Goal: Task Accomplishment & Management: Complete application form

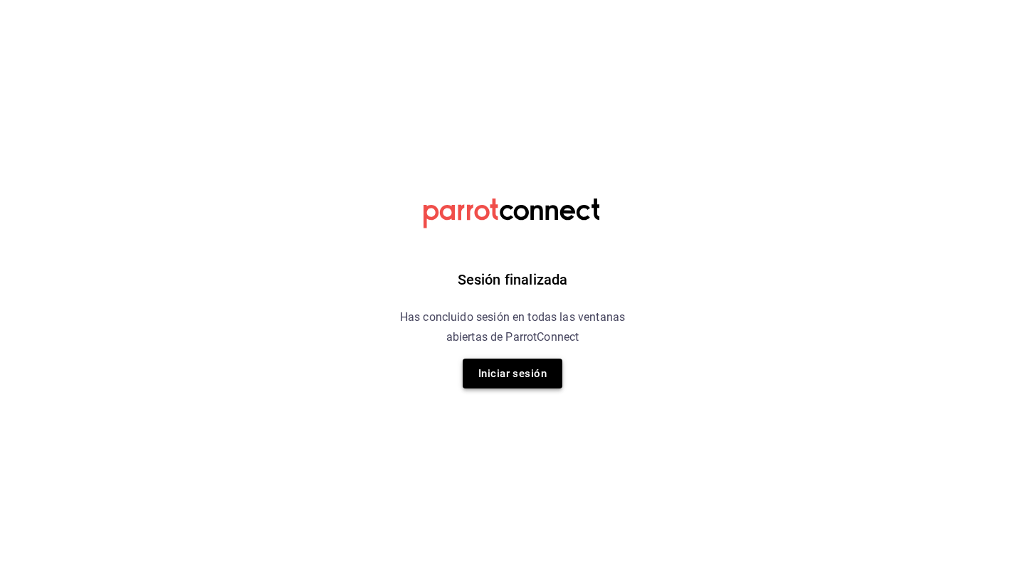
click at [500, 371] on button "Iniciar sesión" at bounding box center [513, 374] width 100 height 30
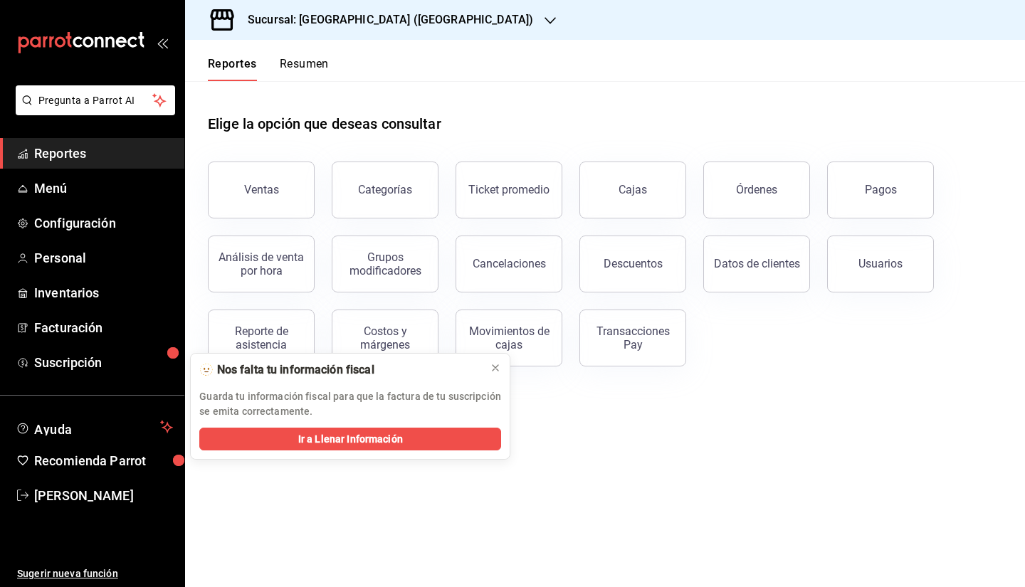
click at [380, 28] on div "Sucursal: [GEOGRAPHIC_DATA] ([GEOGRAPHIC_DATA])" at bounding box center [378, 20] width 365 height 40
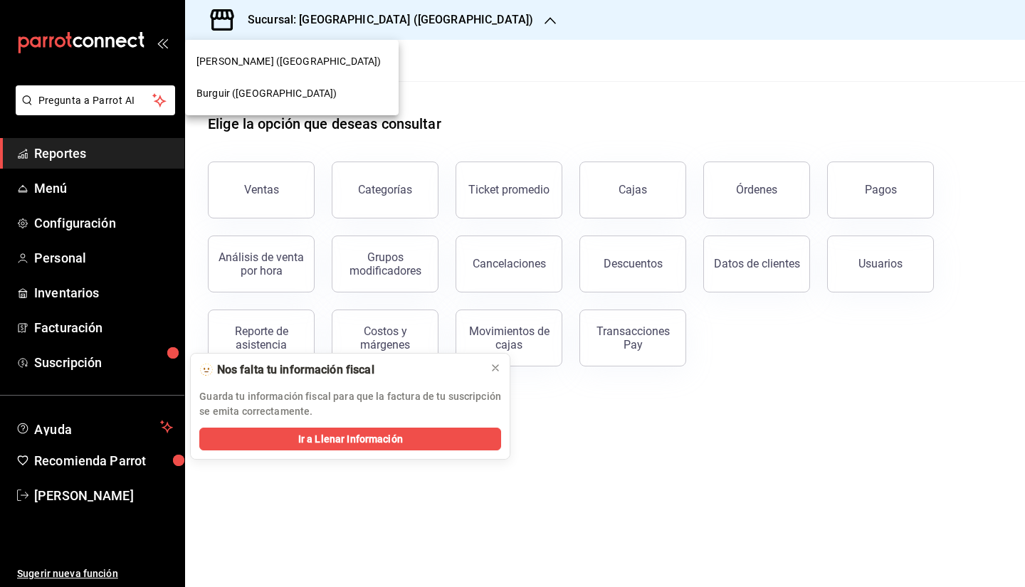
click at [205, 94] on span "Burguir ([GEOGRAPHIC_DATA])" at bounding box center [266, 93] width 141 height 15
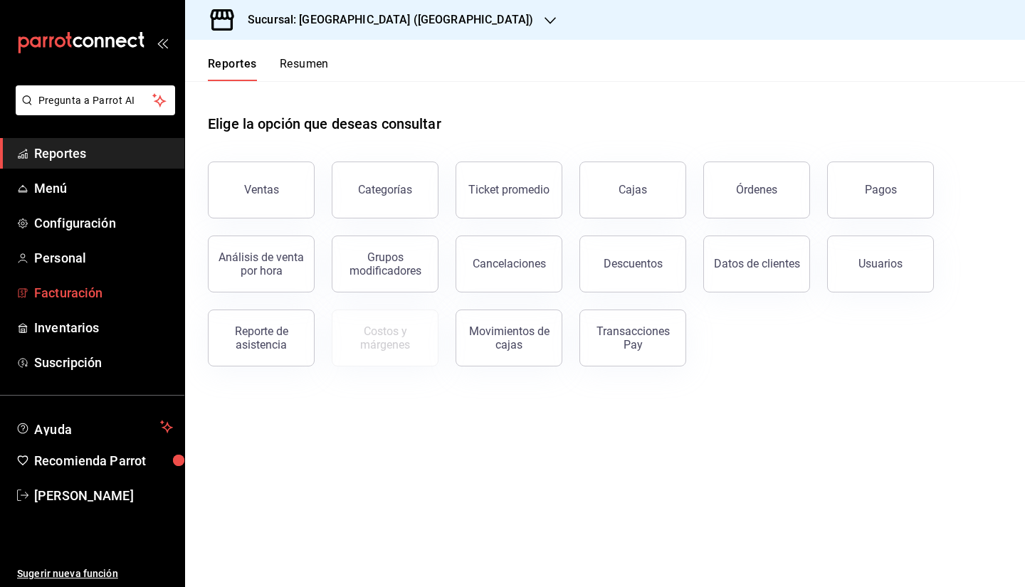
click at [68, 292] on span "Facturación" at bounding box center [103, 292] width 139 height 19
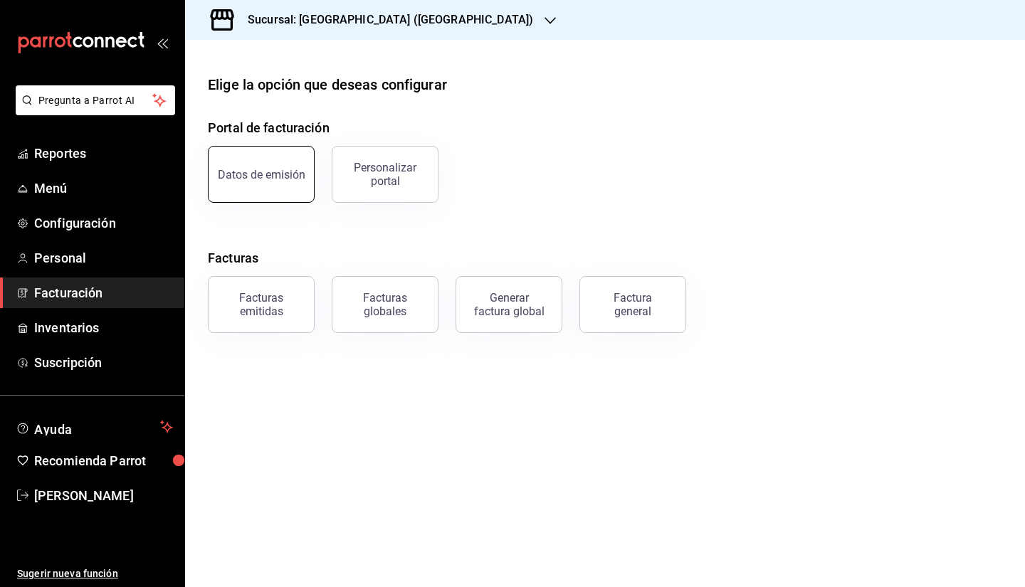
click at [280, 186] on button "Datos de emisión" at bounding box center [261, 174] width 107 height 57
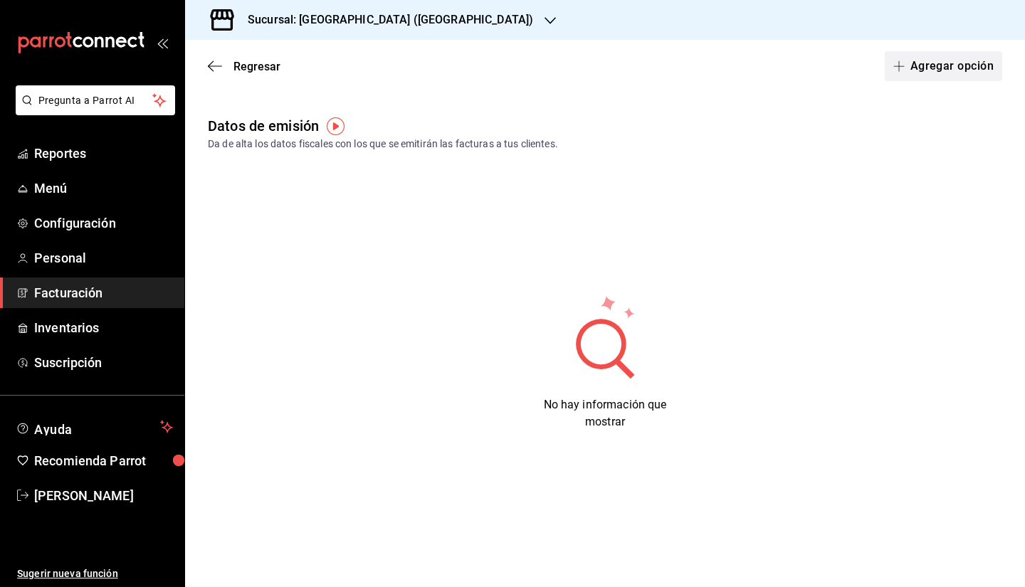
click at [956, 76] on button "Agregar opción" at bounding box center [942, 66] width 117 height 30
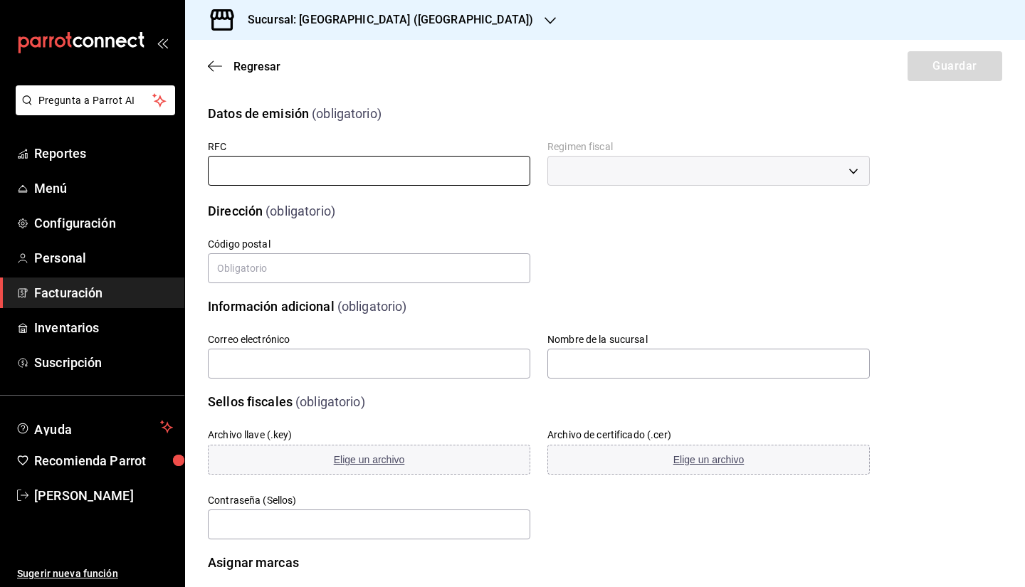
click at [328, 171] on input "text" at bounding box center [369, 171] width 322 height 30
type input "HELE010101BH2"
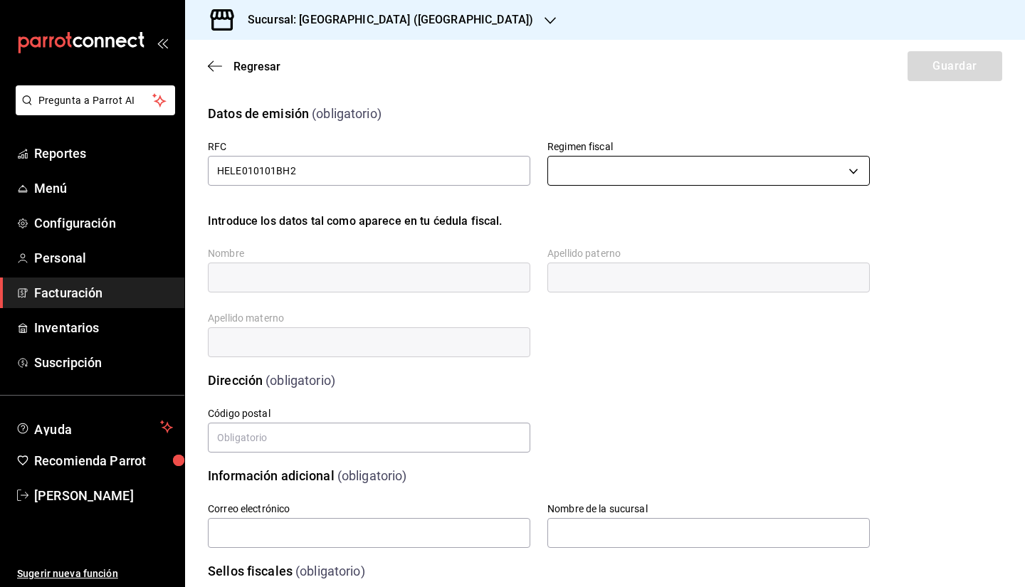
click at [606, 170] on body "Pregunta a Parrot AI Reportes Menú Configuración Personal Facturación Inventari…" at bounding box center [512, 293] width 1025 height 587
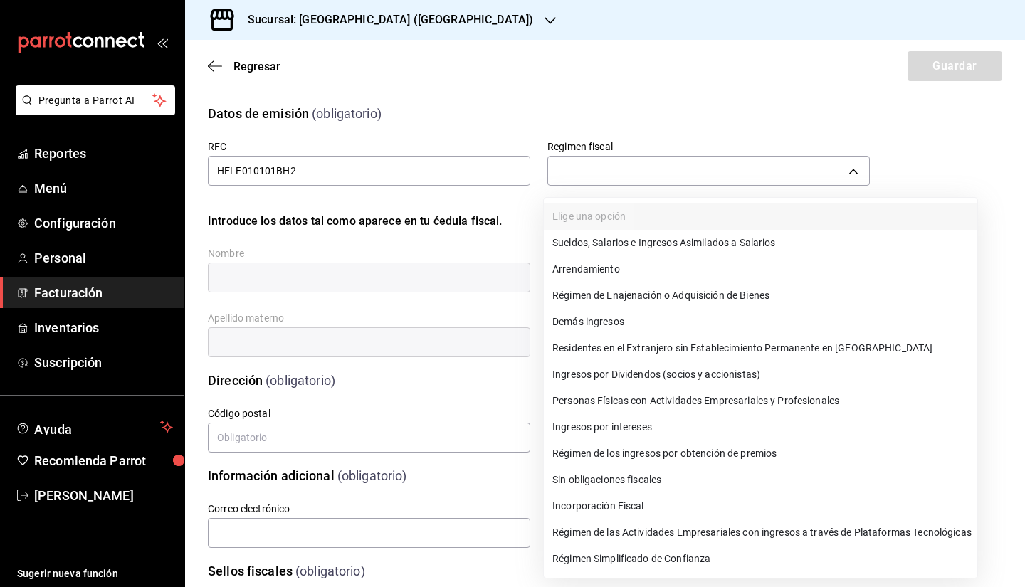
click at [677, 564] on li "Régimen Simplificado de Confianza" at bounding box center [760, 559] width 433 height 26
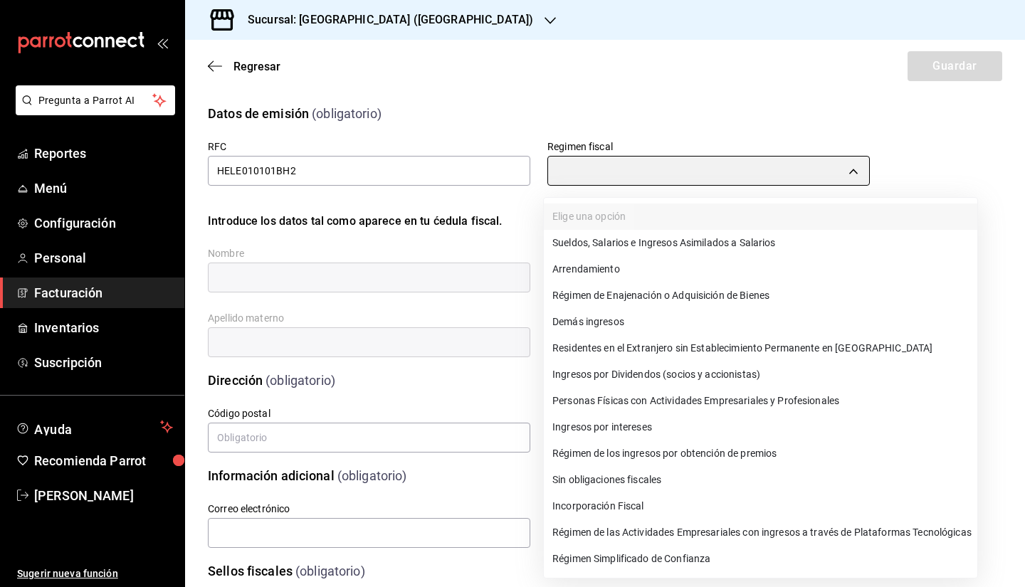
type input "626"
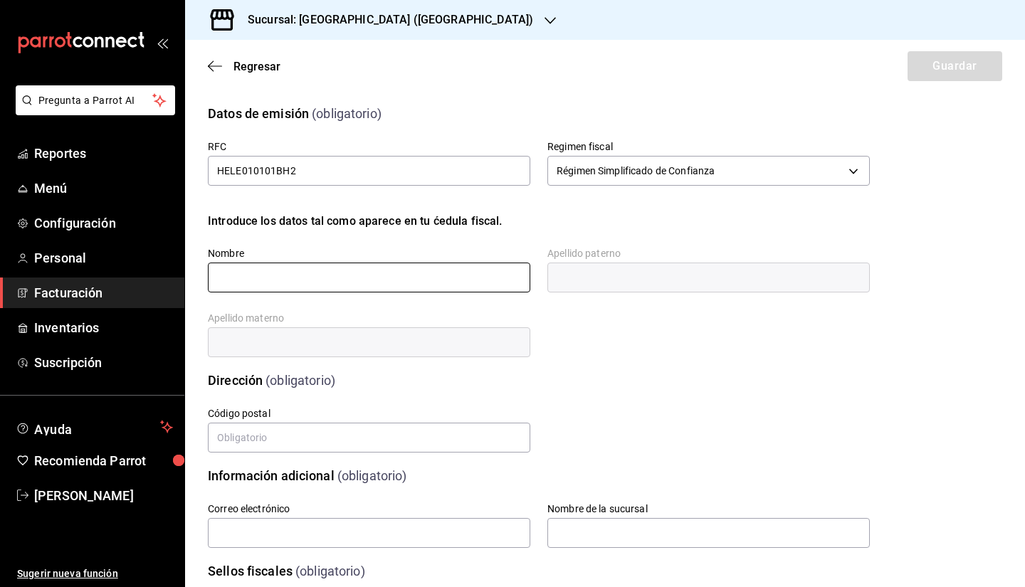
click at [334, 271] on input "text" at bounding box center [369, 278] width 322 height 30
type input "[PERSON_NAME]"
type input "67500"
type input "[EMAIL_ADDRESS][DOMAIN_NAME]"
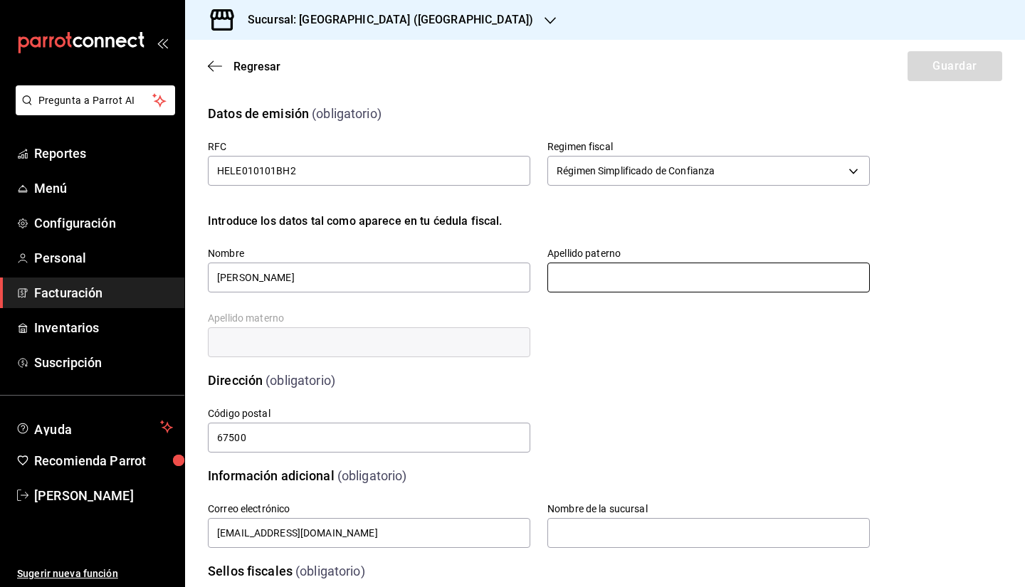
click at [559, 285] on input "text" at bounding box center [708, 278] width 322 height 30
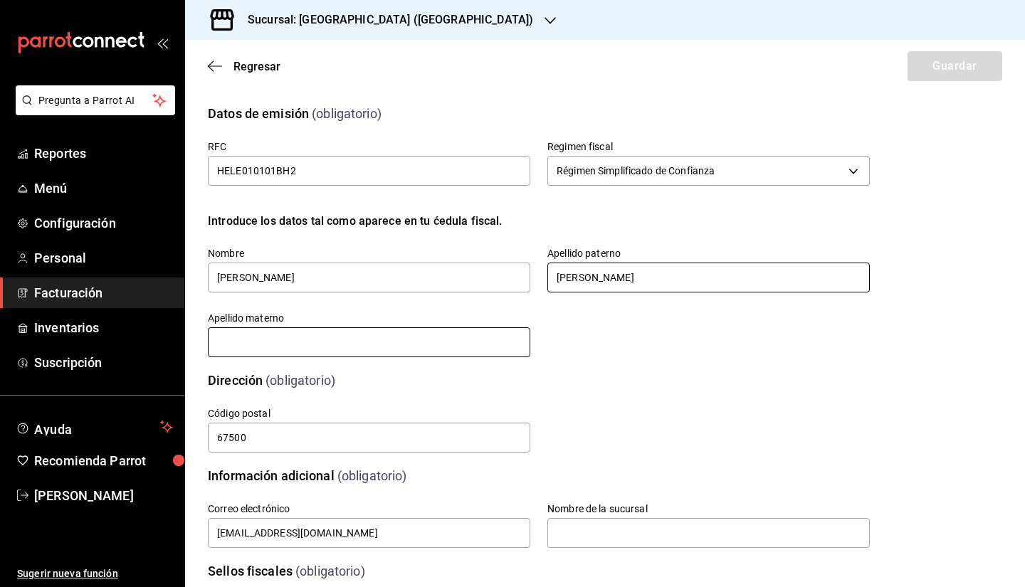
type input "[PERSON_NAME]"
click at [434, 346] on input "text" at bounding box center [369, 342] width 322 height 30
type input "[PERSON_NAME]"
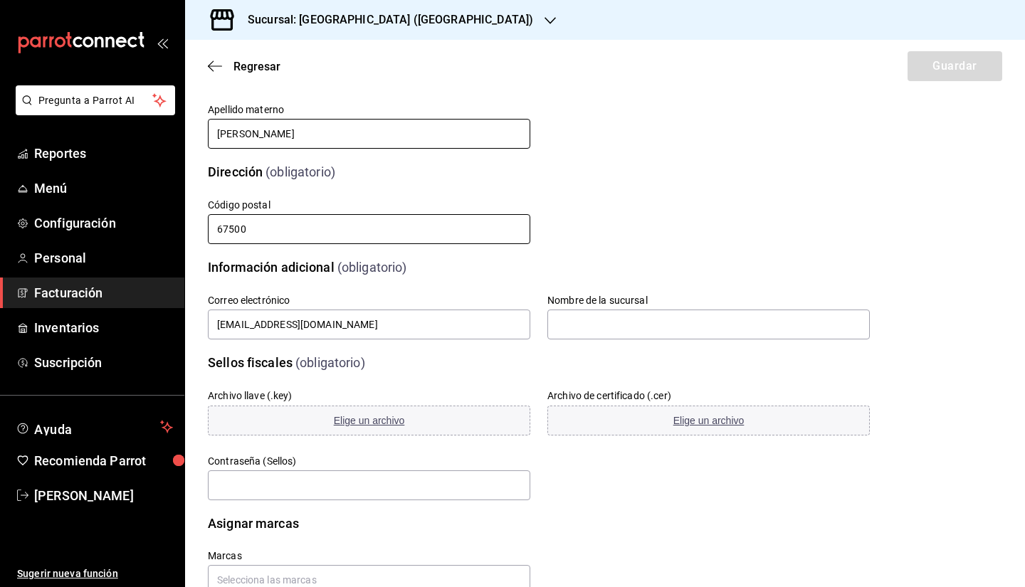
scroll to position [209, 0]
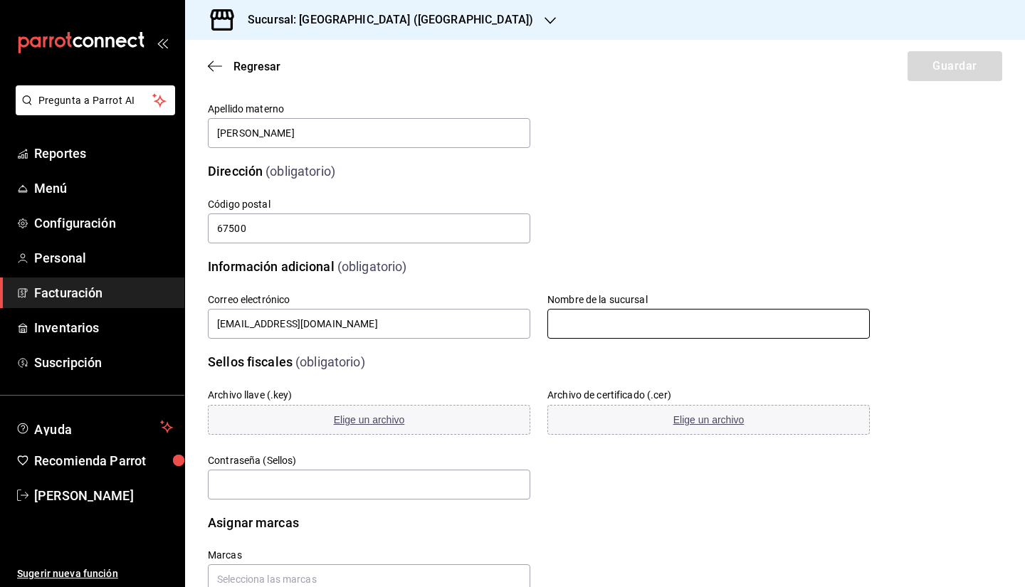
click at [645, 309] on input "text" at bounding box center [708, 324] width 322 height 30
type input "burgir"
click at [352, 418] on span "Elige un archivo" at bounding box center [369, 419] width 71 height 11
click at [706, 421] on span "Elige un archivo" at bounding box center [708, 419] width 71 height 11
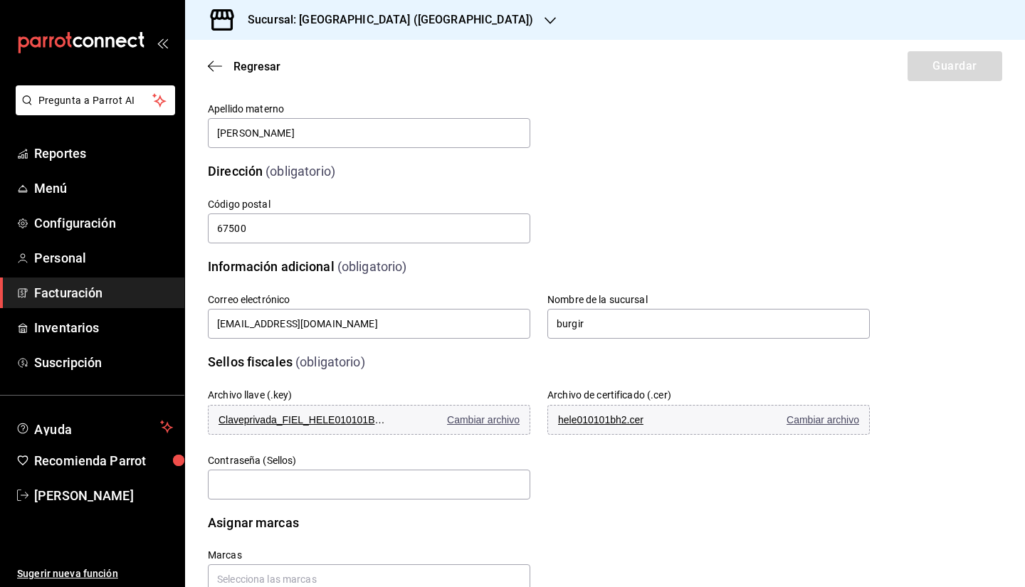
scroll to position [250, 0]
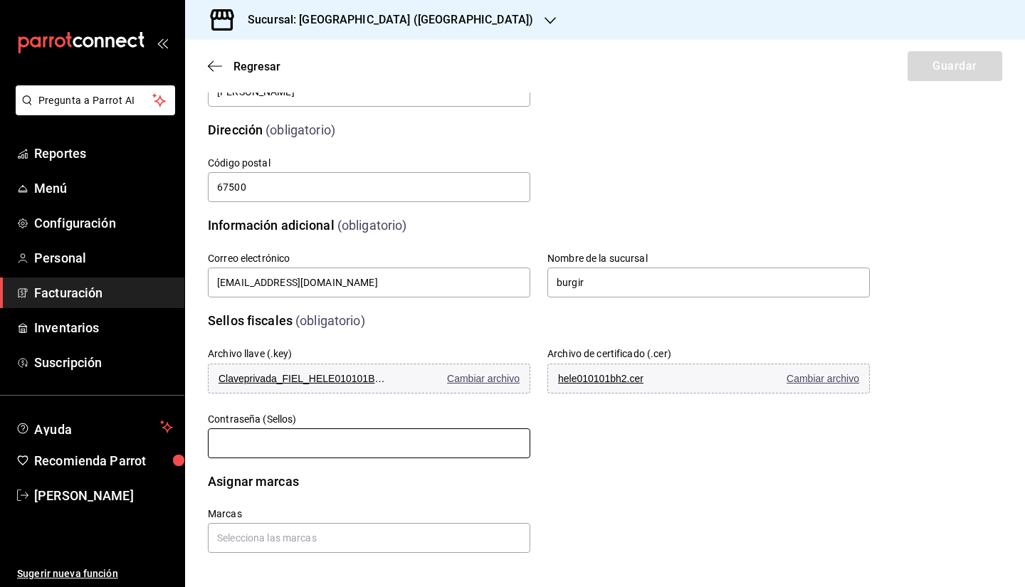
click at [427, 444] on input "text" at bounding box center [369, 443] width 322 height 30
click at [366, 433] on input "text" at bounding box center [369, 443] width 322 height 30
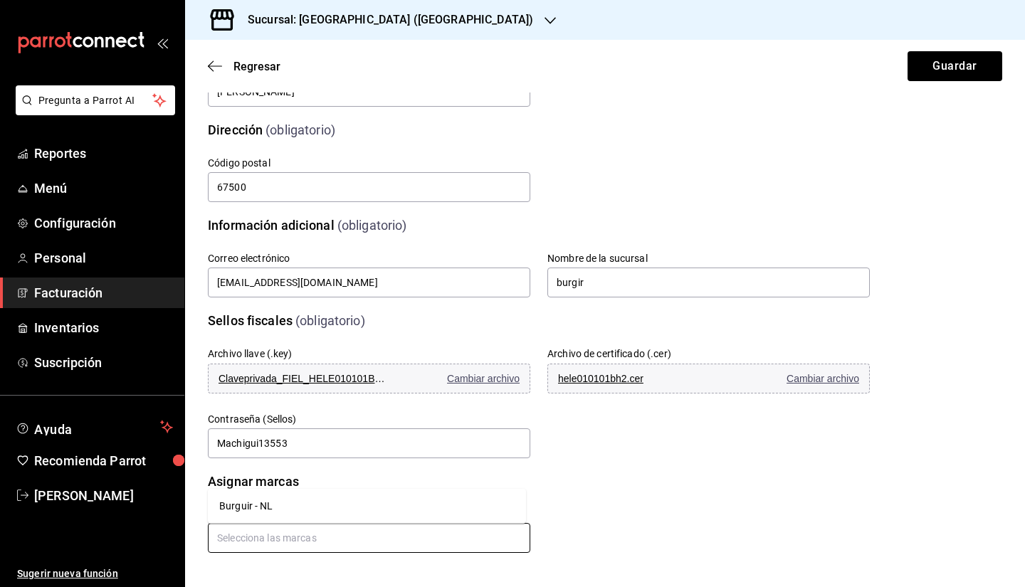
click at [253, 543] on input "text" at bounding box center [369, 538] width 322 height 30
click at [249, 508] on li "Burguir - NL" at bounding box center [367, 506] width 318 height 23
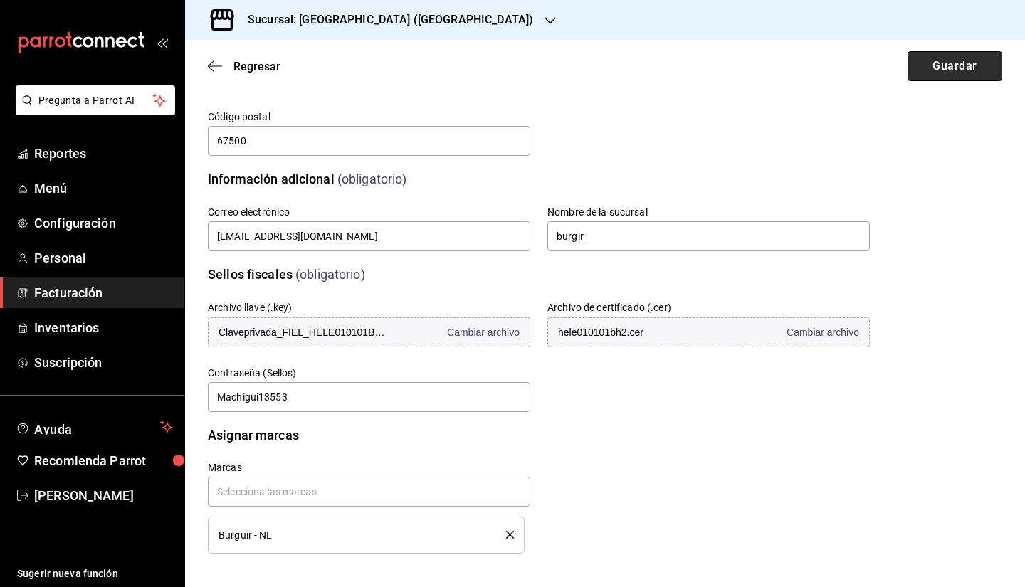
click at [922, 63] on button "Guardar" at bounding box center [954, 66] width 95 height 30
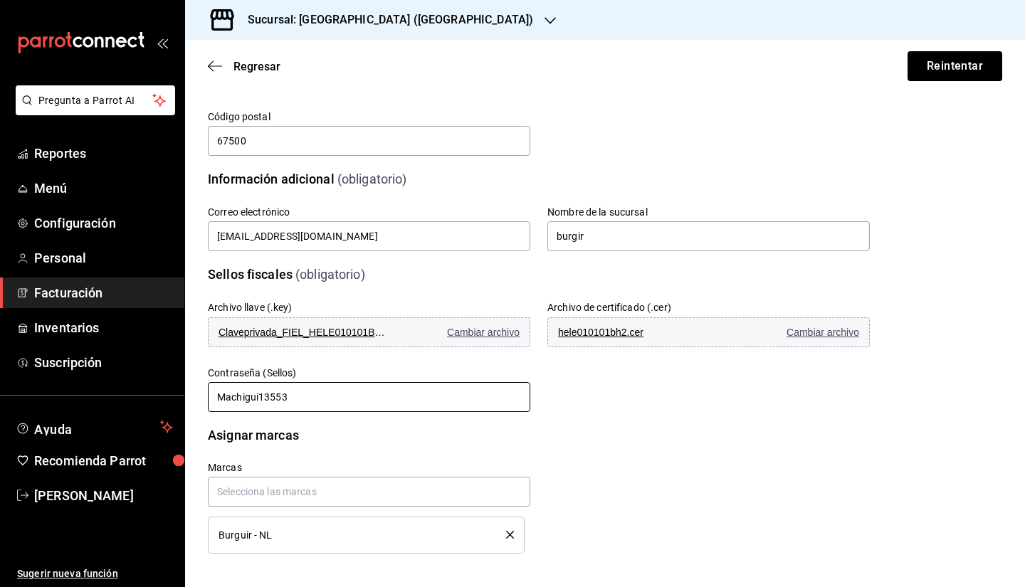
click at [224, 399] on input "Machigui13553" at bounding box center [369, 397] width 322 height 30
type input "machigui13553"
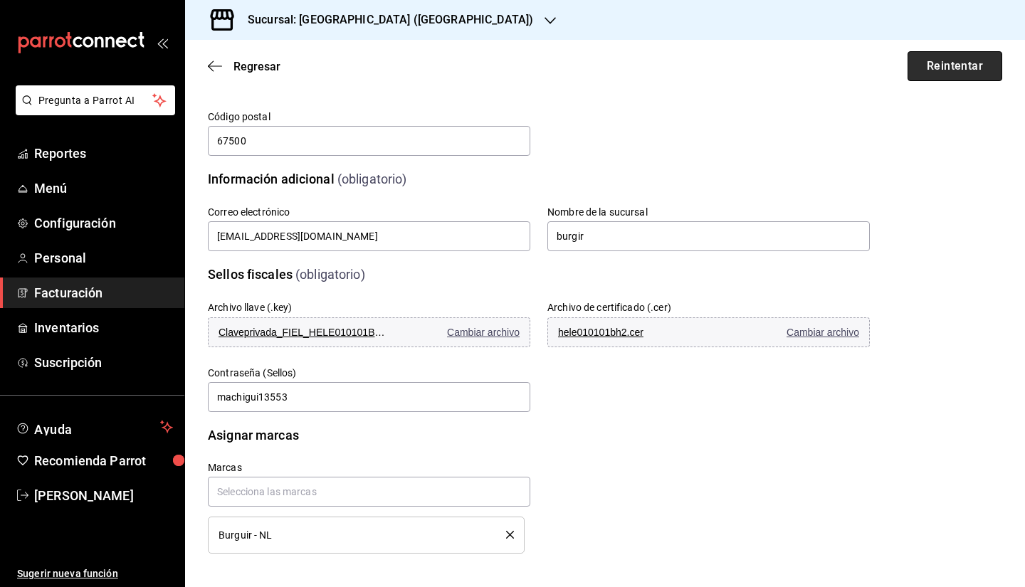
click at [976, 68] on button "Reintentar" at bounding box center [954, 66] width 95 height 30
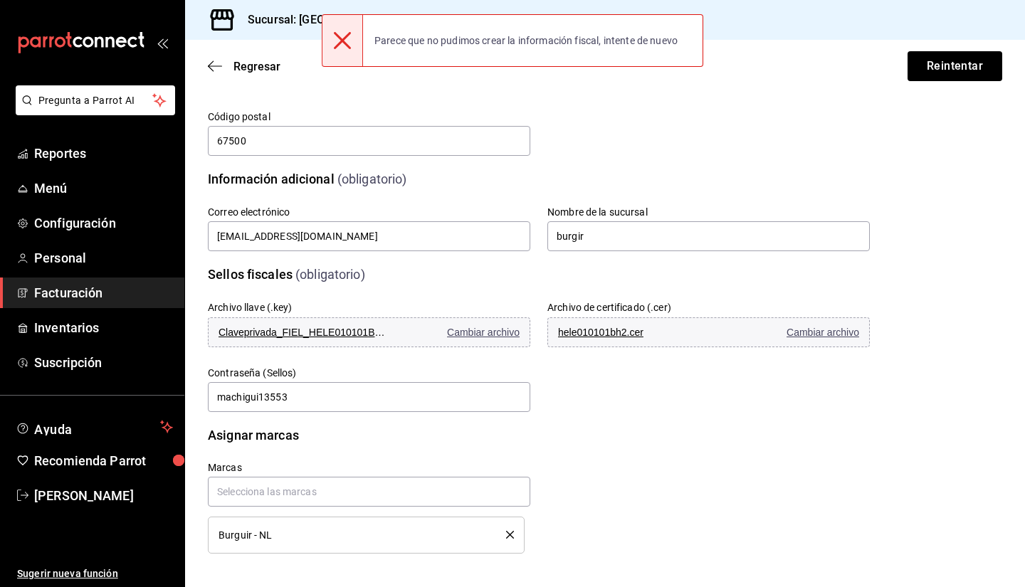
click at [615, 74] on div "Regresar Reintentar" at bounding box center [605, 66] width 840 height 53
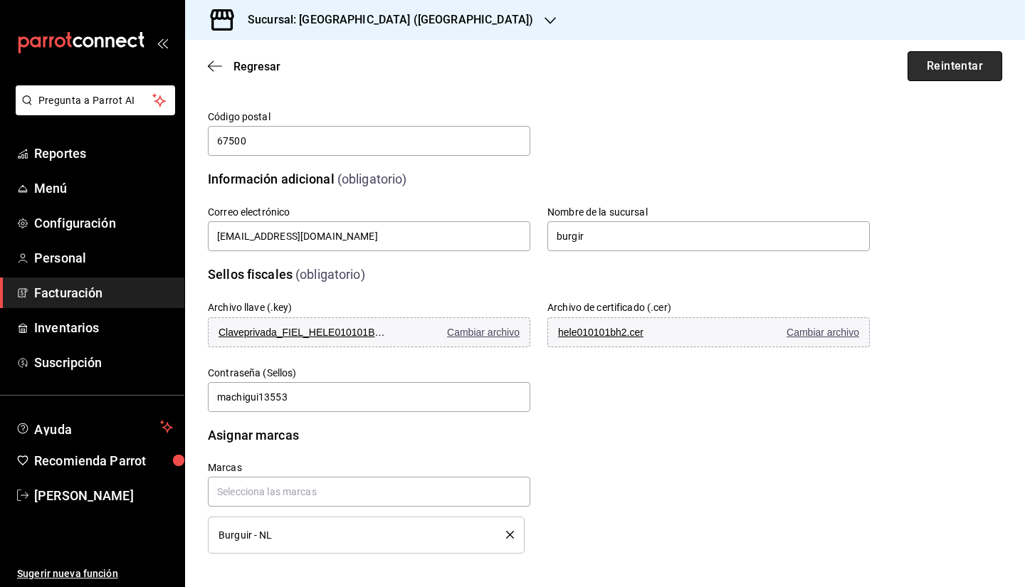
click at [946, 68] on button "Reintentar" at bounding box center [954, 66] width 95 height 30
click at [508, 334] on span "Cambiar archivo" at bounding box center [483, 332] width 73 height 11
click at [472, 330] on span "Cambiar archivo" at bounding box center [483, 332] width 73 height 11
click at [918, 70] on button "Reintentar" at bounding box center [954, 66] width 95 height 30
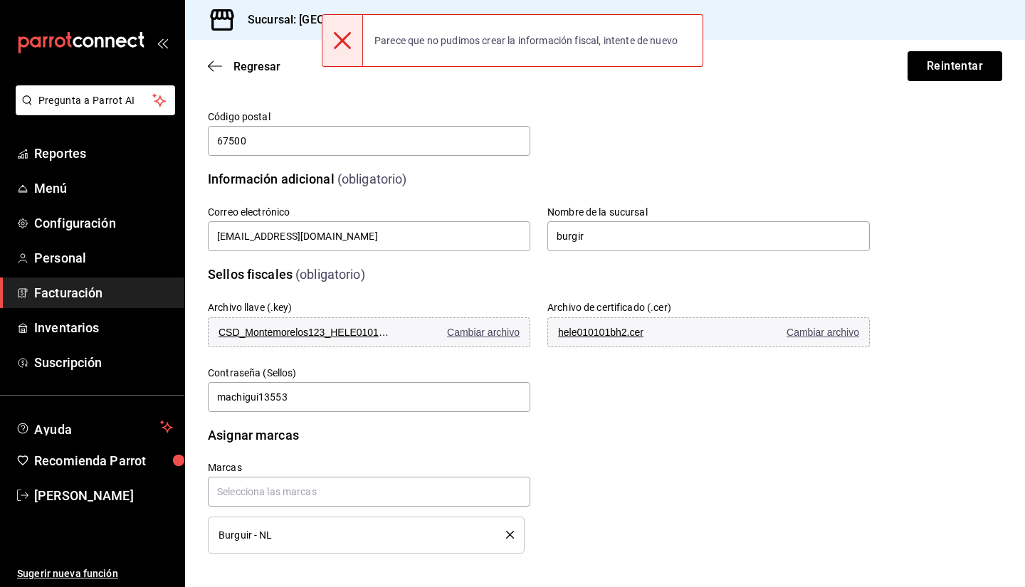
scroll to position [0, 0]
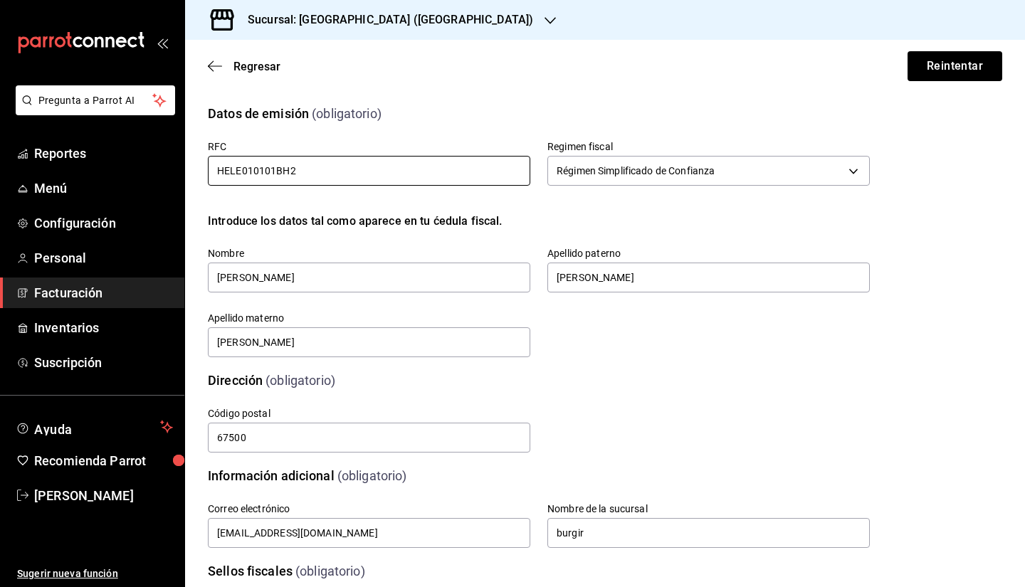
click at [482, 176] on input "HELE010101BH2" at bounding box center [369, 171] width 322 height 30
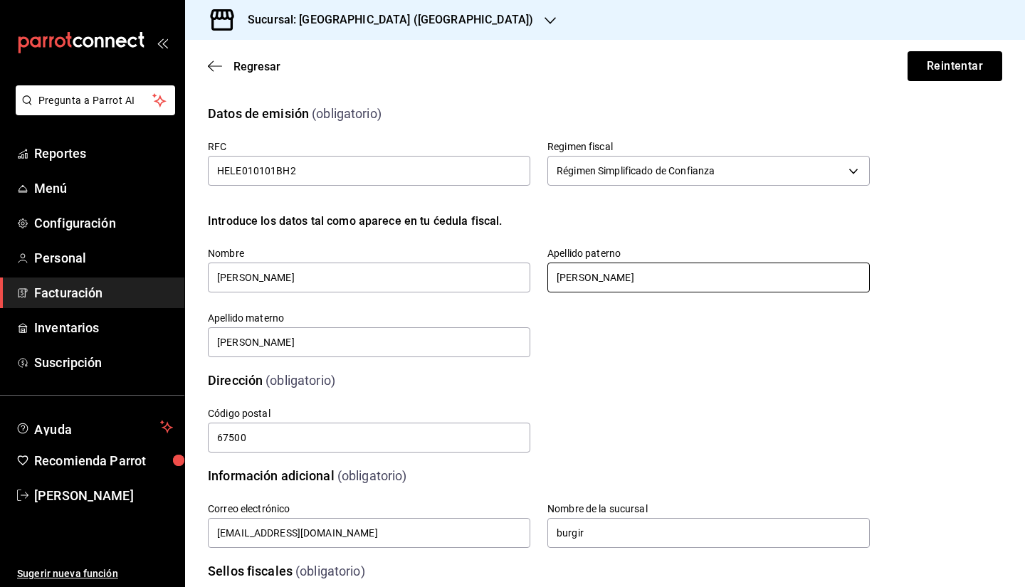
click at [630, 279] on input "[PERSON_NAME]" at bounding box center [708, 278] width 322 height 30
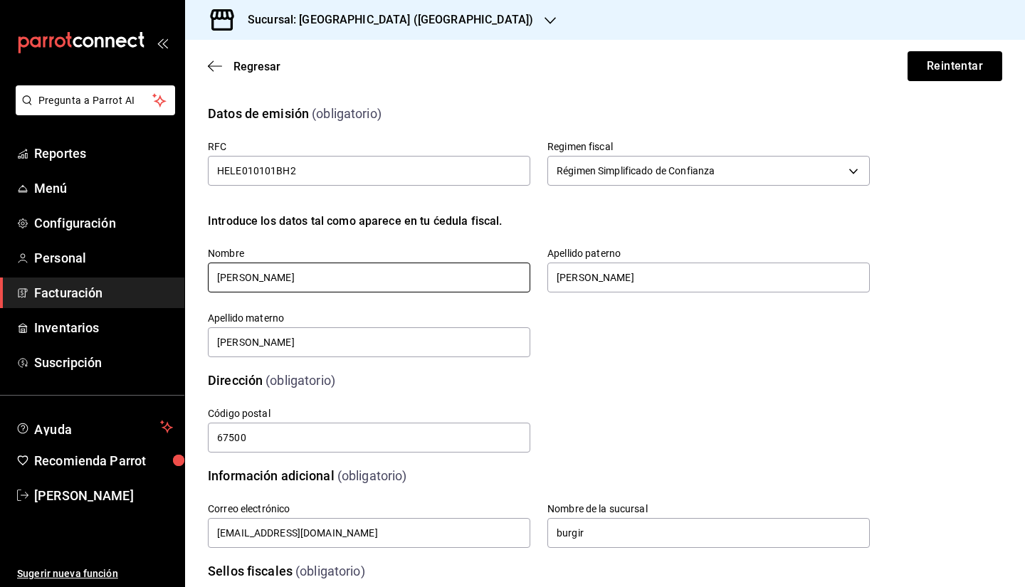
click at [222, 279] on input "[PERSON_NAME]" at bounding box center [369, 278] width 322 height 30
type input "[PERSON_NAME]"
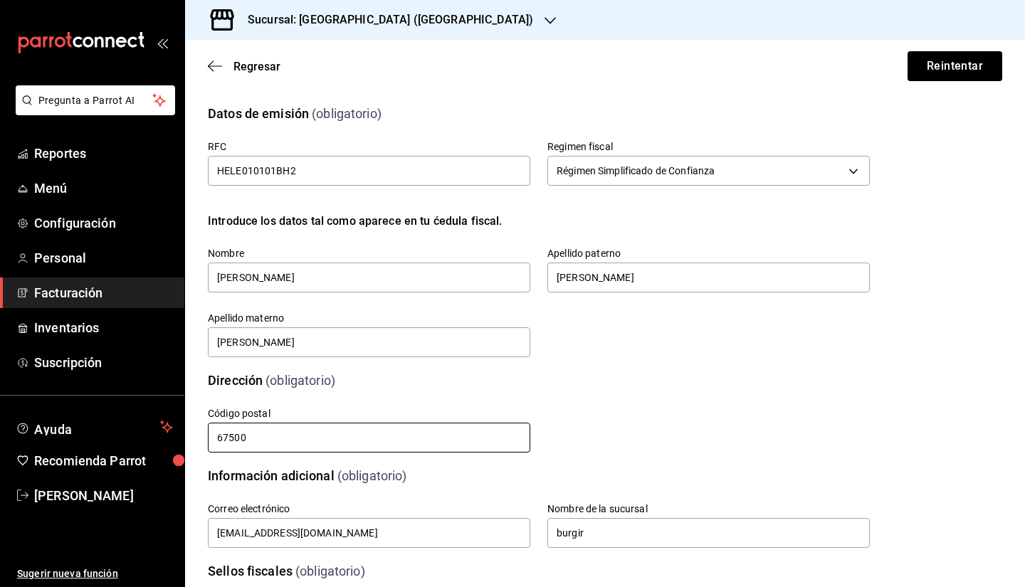
click at [417, 442] on input "67500" at bounding box center [369, 438] width 322 height 30
type input "67515"
click at [907, 71] on button "Reintentar" at bounding box center [954, 66] width 95 height 30
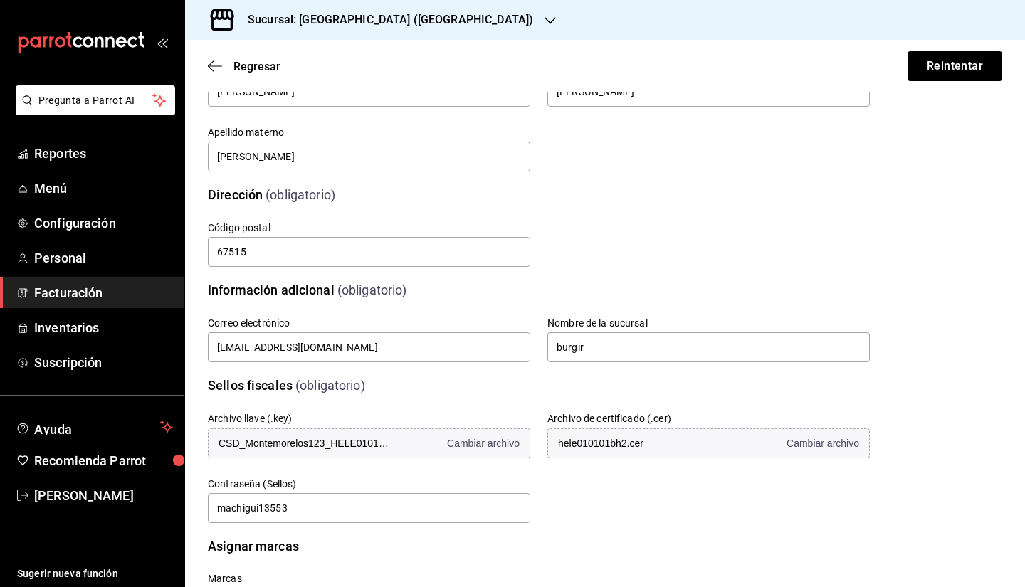
scroll to position [297, 0]
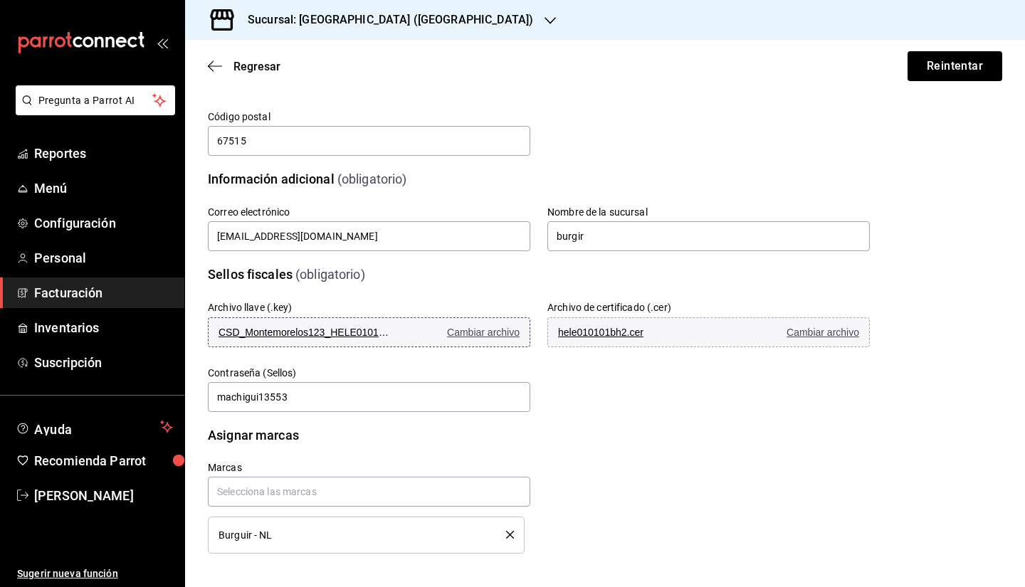
click at [507, 339] on button "CSD_Montemorelos123_HELE010101BH2_20250513_120741 (2).key Cambiar archivo" at bounding box center [369, 332] width 322 height 30
click at [465, 332] on span "Cambiar archivo" at bounding box center [483, 332] width 73 height 11
click at [798, 334] on span "Cambiar archivo" at bounding box center [822, 332] width 73 height 11
click at [835, 337] on span "Cambiar archivo" at bounding box center [822, 332] width 73 height 11
click at [305, 393] on input "machigui13553" at bounding box center [369, 397] width 322 height 30
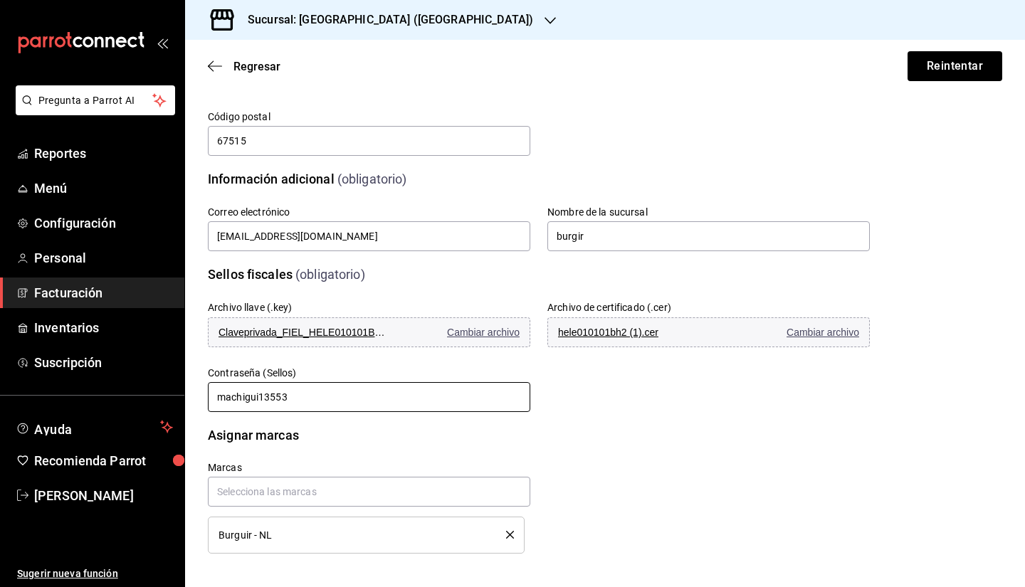
click at [226, 391] on input "machigui13553" at bounding box center [369, 397] width 322 height 30
type input "Machigui13553"
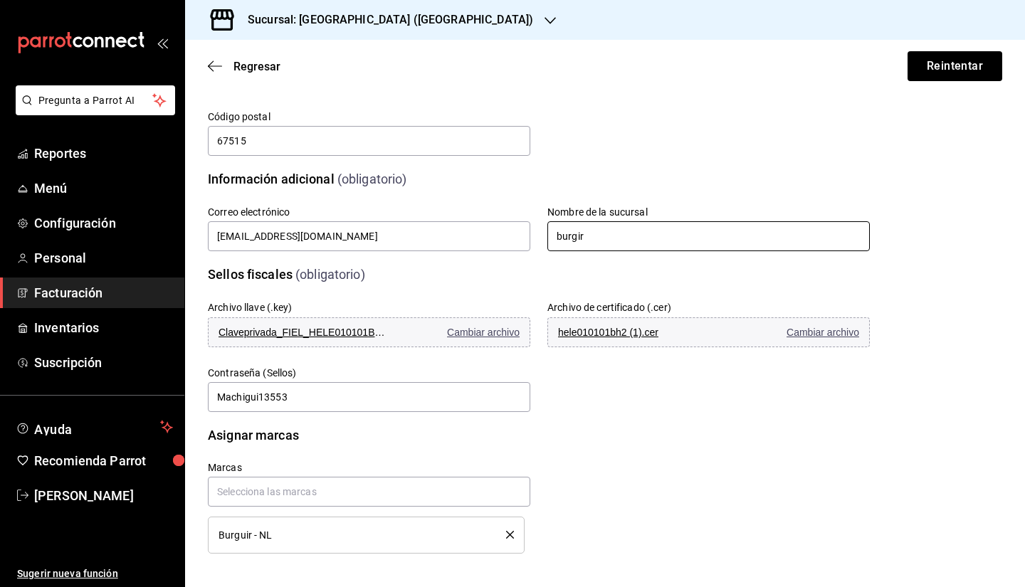
click at [613, 232] on input "burgir" at bounding box center [708, 236] width 322 height 30
type input "b"
type input "Burguir - NL"
click at [922, 59] on button "Reintentar" at bounding box center [954, 66] width 95 height 30
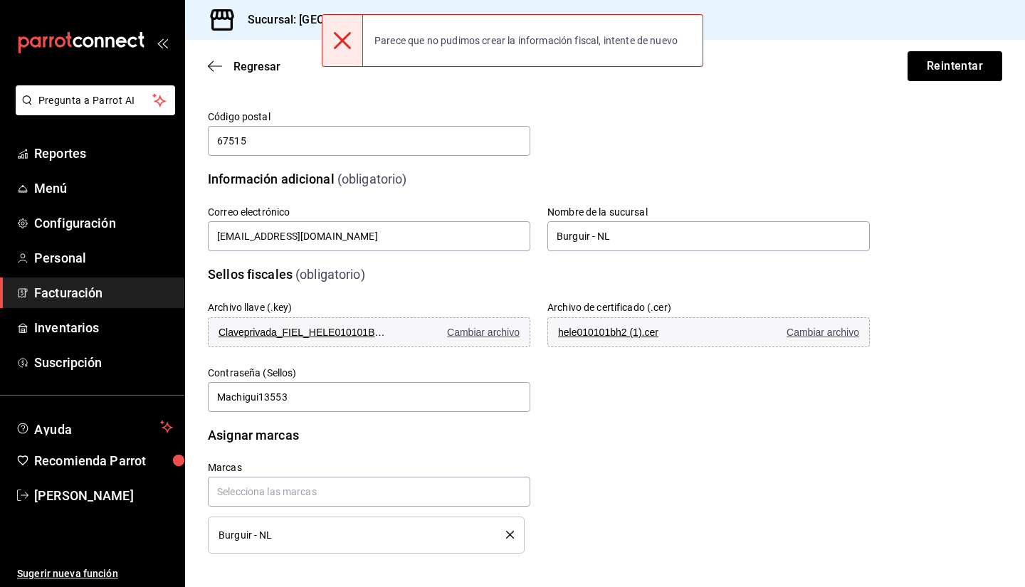
click at [483, 53] on div "Parece que no pudimos crear la información fiscal, intente de nuevo" at bounding box center [526, 40] width 326 height 31
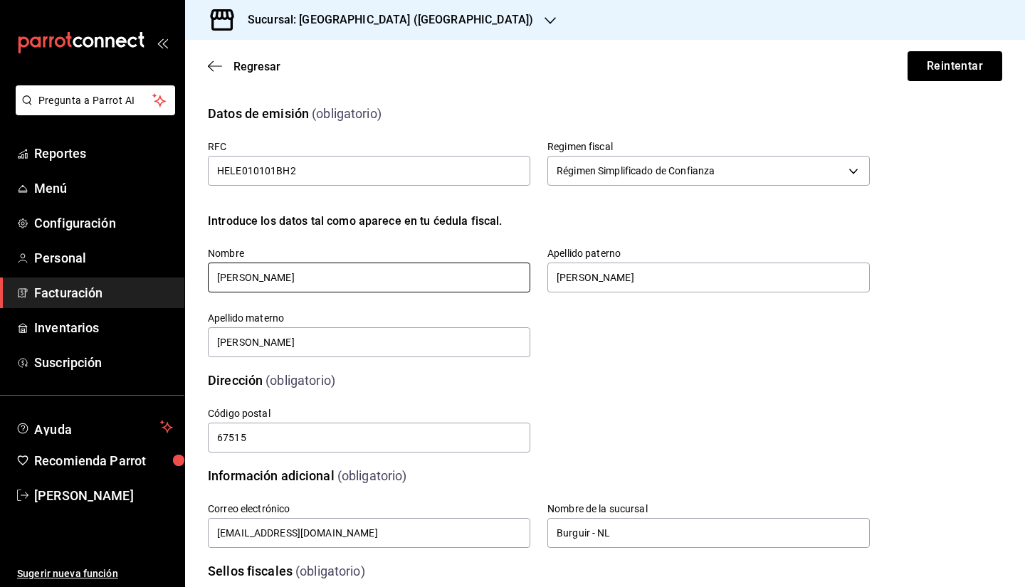
click at [315, 270] on input "[PERSON_NAME]" at bounding box center [369, 278] width 322 height 30
type input "[PERSON_NAME]"
click at [642, 295] on div "RFC HELE010101BH2 Regimen fiscal Régimen Simplificado de Confianza 626 Introduc…" at bounding box center [522, 232] width 696 height 253
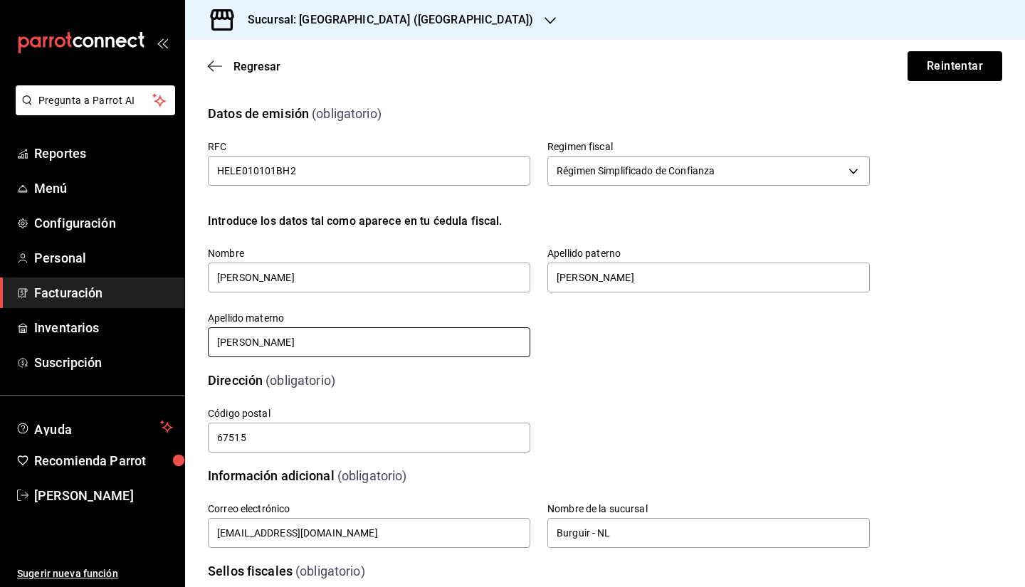
click at [307, 327] on input "[PERSON_NAME]" at bounding box center [369, 342] width 322 height 30
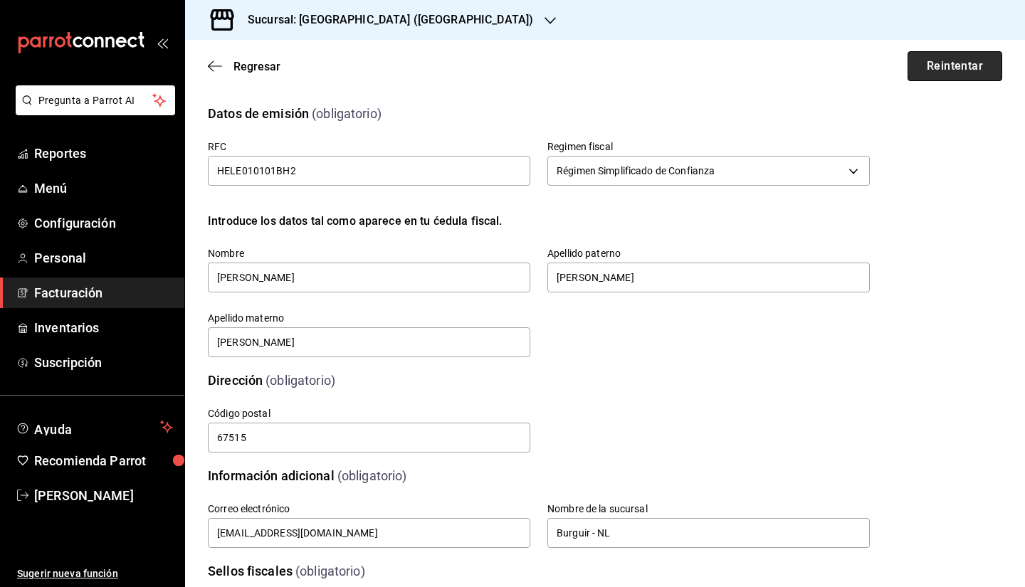
click at [933, 63] on button "Reintentar" at bounding box center [954, 66] width 95 height 30
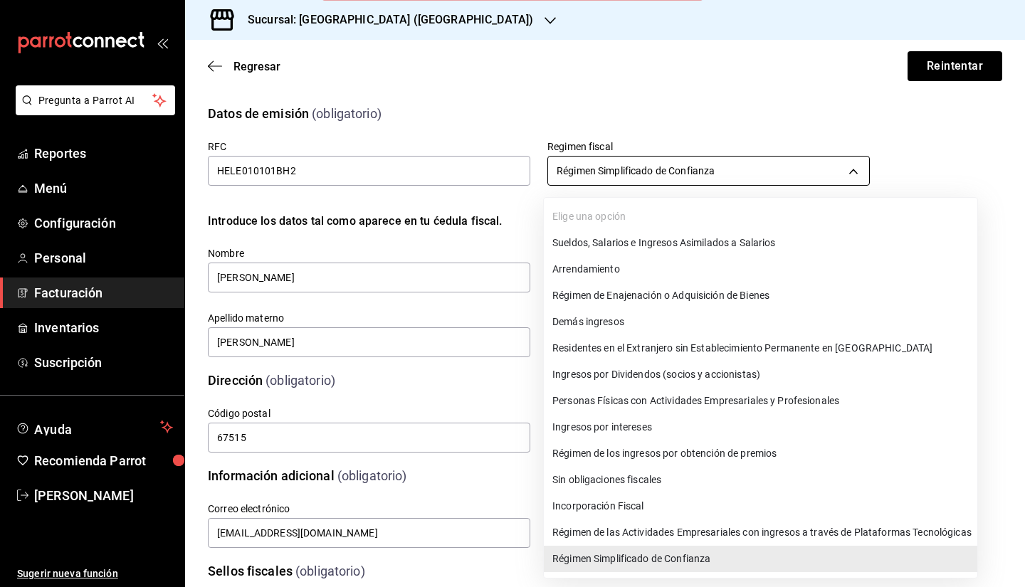
click at [809, 166] on body "Pregunta a Parrot AI Reportes Menú Configuración Personal Facturación Inventari…" at bounding box center [512, 293] width 1025 height 587
click at [633, 564] on li "Régimen Simplificado de Confianza" at bounding box center [760, 559] width 433 height 26
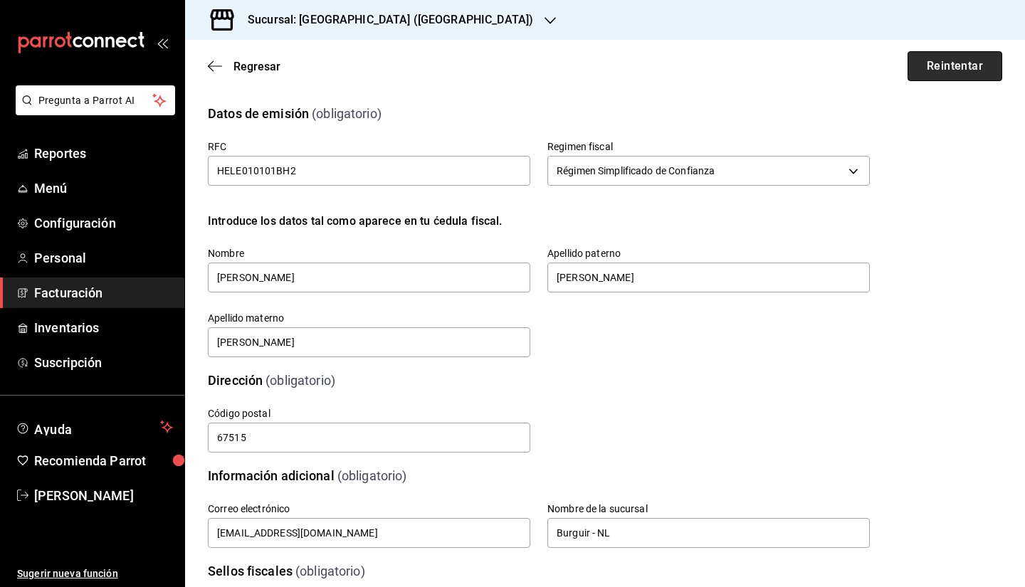
click at [956, 63] on button "Reintentar" at bounding box center [954, 66] width 95 height 30
drag, startPoint x: 204, startPoint y: 60, endPoint x: 255, endPoint y: 68, distance: 52.4
click at [255, 68] on div "Regresar Reintentar" at bounding box center [605, 66] width 840 height 53
click at [255, 68] on span "Regresar" at bounding box center [256, 67] width 47 height 14
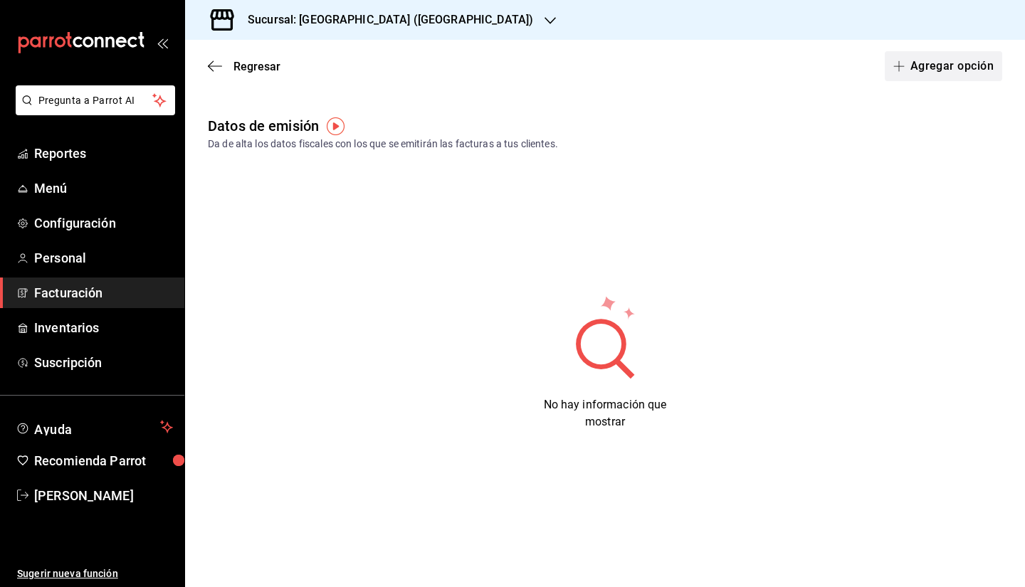
click at [946, 72] on button "Agregar opción" at bounding box center [942, 66] width 117 height 30
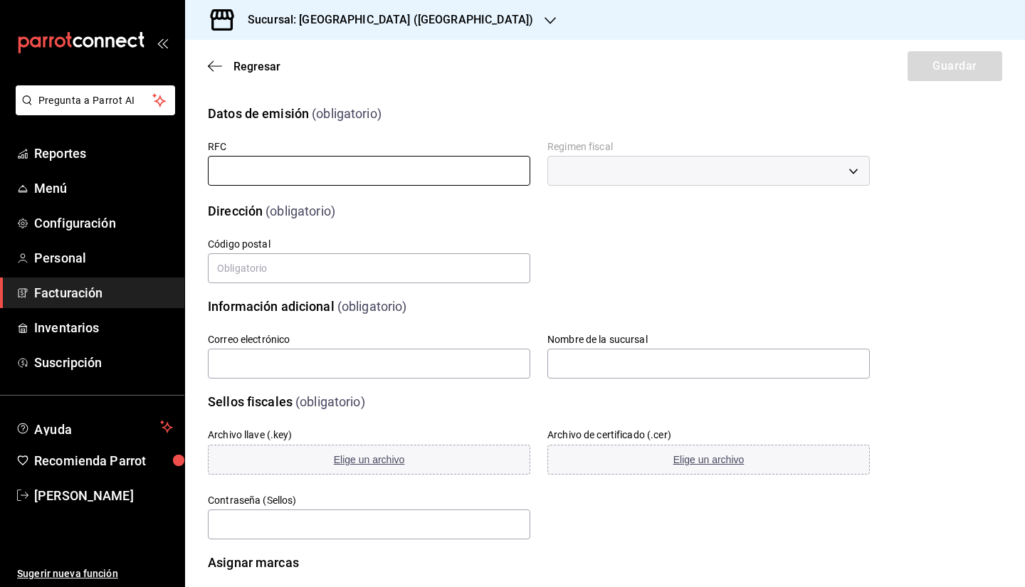
click at [396, 176] on input "text" at bounding box center [369, 171] width 322 height 30
type input "HELE010101BH2"
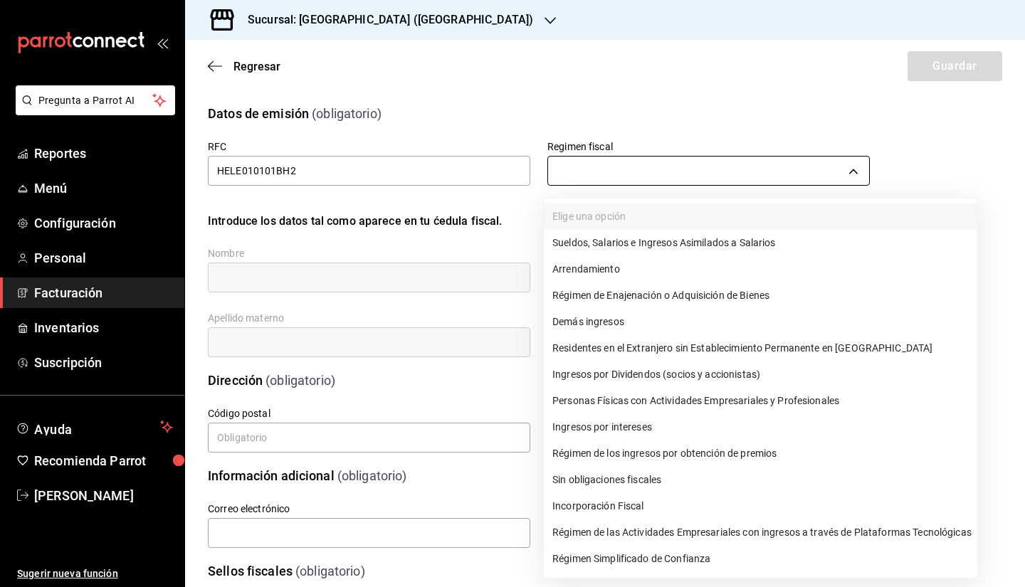
click at [643, 169] on body "Pregunta a Parrot AI Reportes Menú Configuración Personal Facturación Inventari…" at bounding box center [512, 293] width 1025 height 587
click at [636, 560] on li "Régimen Simplificado de Confianza" at bounding box center [760, 559] width 433 height 26
type input "626"
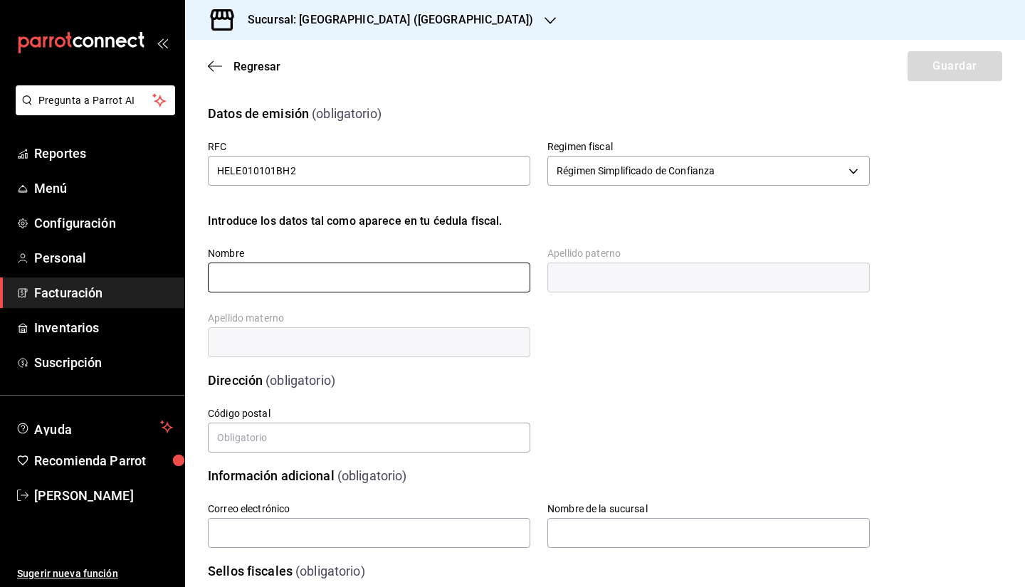
click at [369, 280] on input "text" at bounding box center [369, 278] width 322 height 30
type input "[PERSON_NAME]"
type input "67500"
type input "[EMAIL_ADDRESS][DOMAIN_NAME]"
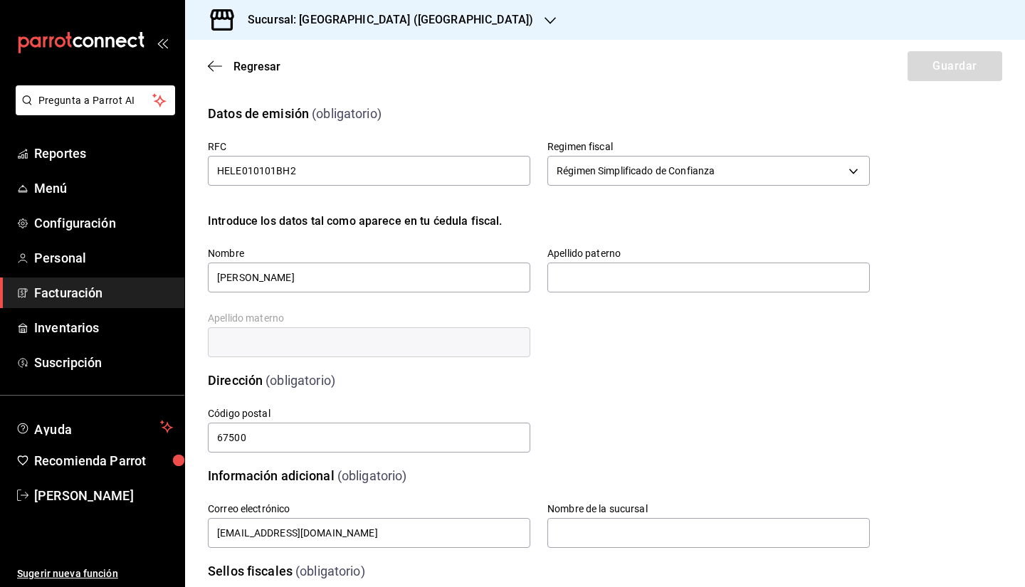
click at [602, 257] on label "Apellido paterno" at bounding box center [708, 253] width 322 height 10
click at [591, 272] on input "text" at bounding box center [708, 278] width 322 height 30
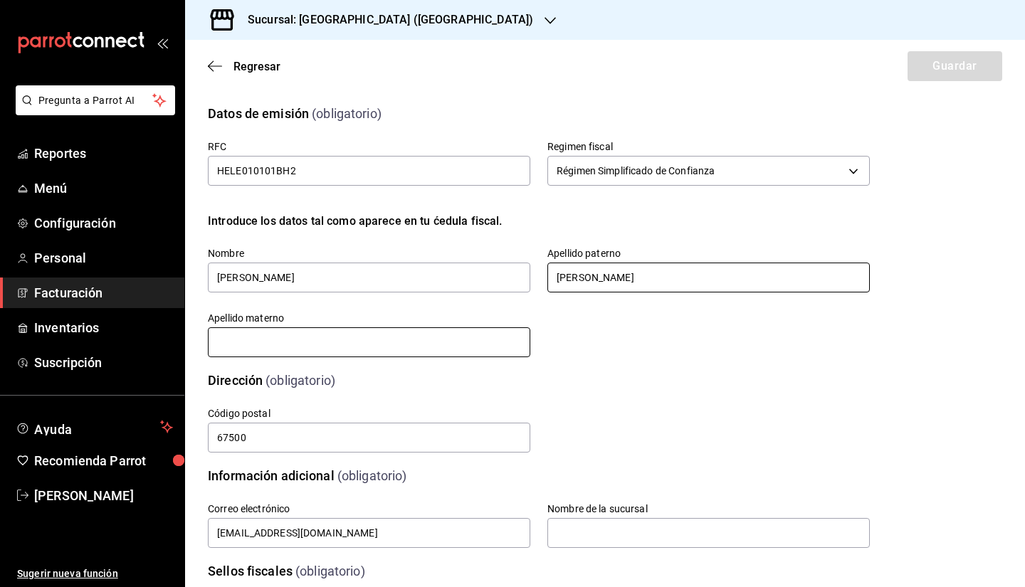
type input "[PERSON_NAME]"
click at [430, 339] on input "text" at bounding box center [369, 342] width 322 height 30
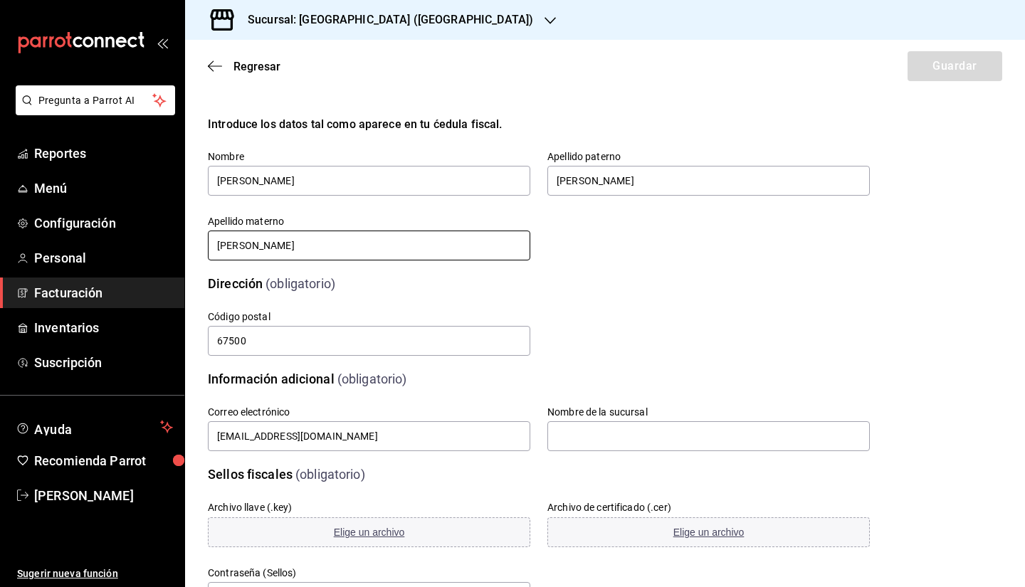
scroll to position [102, 0]
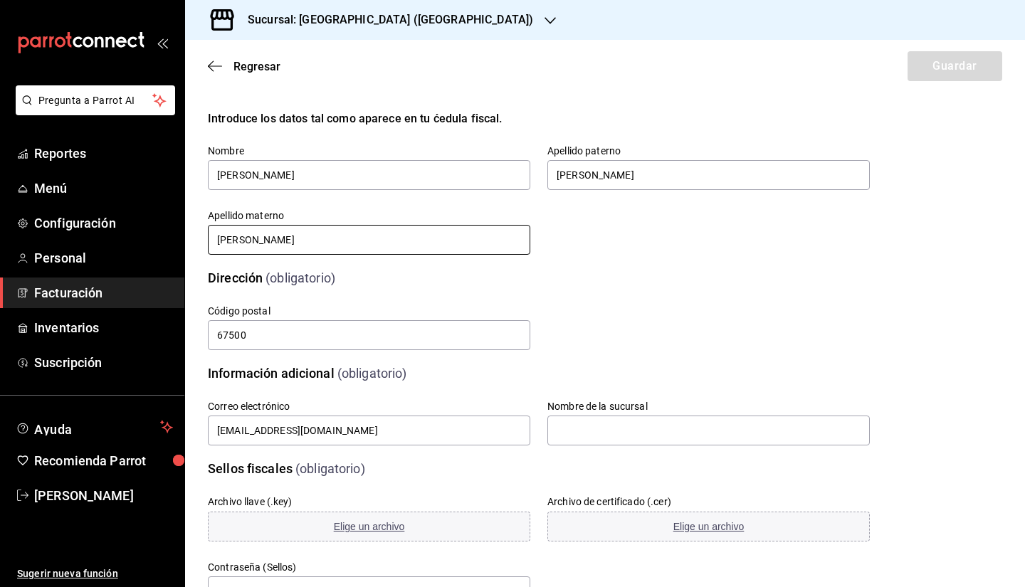
type input "[PERSON_NAME]"
click at [505, 355] on div "Información adicional (obligatorio)" at bounding box center [530, 365] width 679 height 36
click at [580, 429] on input "text" at bounding box center [708, 431] width 322 height 30
type input "Burguir - NL"
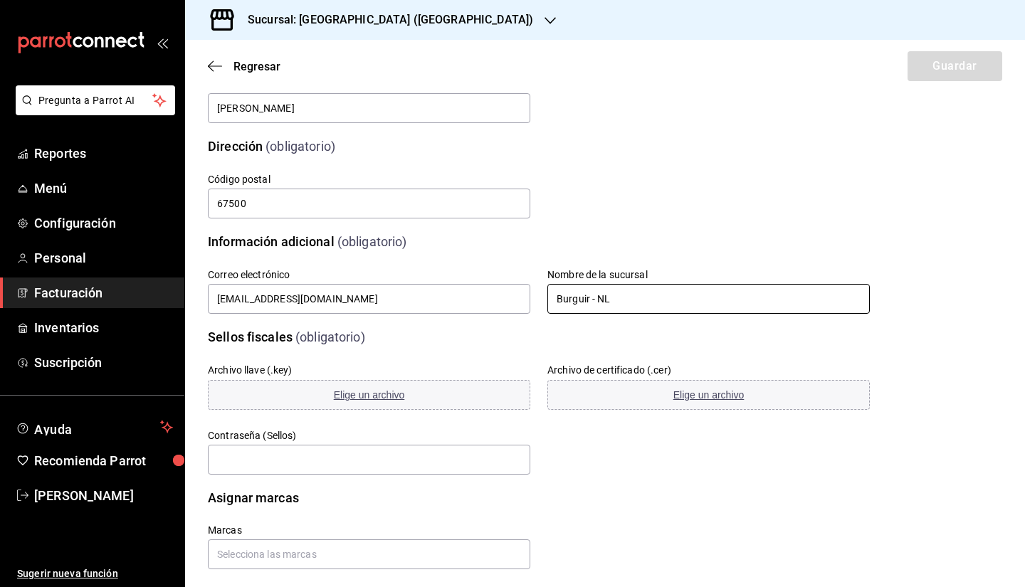
scroll to position [250, 0]
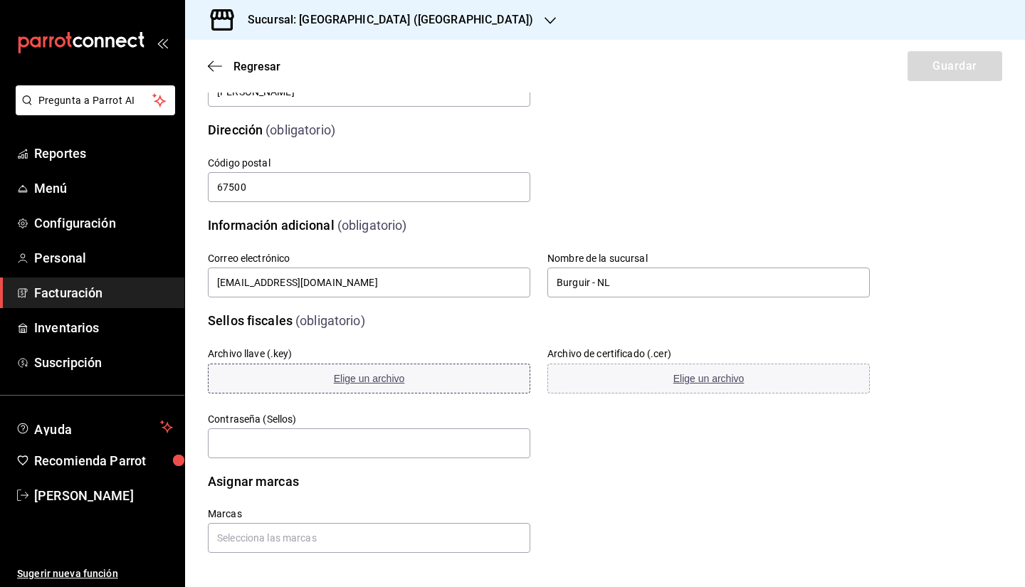
click at [392, 381] on span "Elige un archivo" at bounding box center [369, 378] width 71 height 11
click at [684, 379] on span "Elige un archivo" at bounding box center [708, 378] width 71 height 11
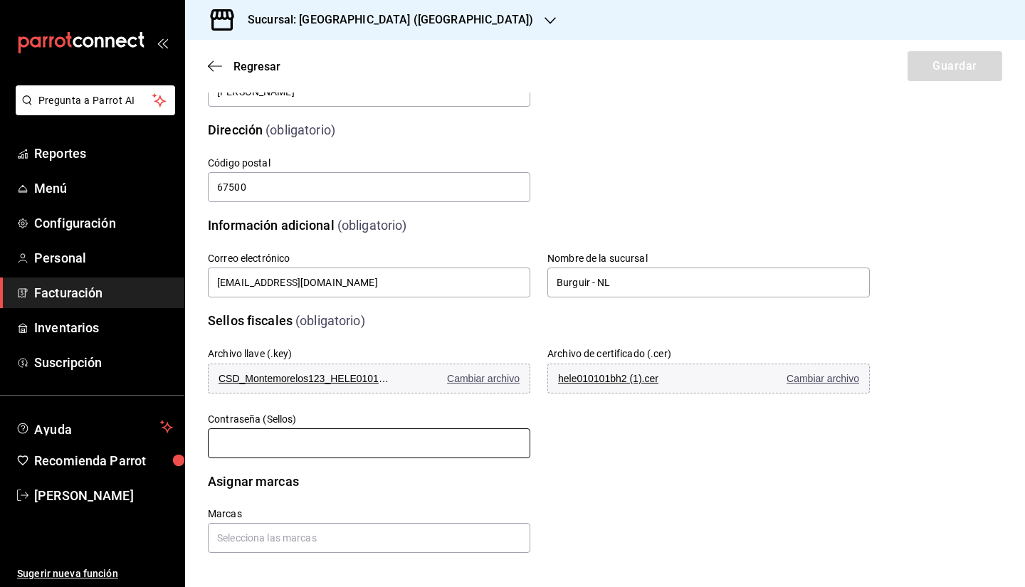
click at [354, 445] on input "text" at bounding box center [369, 443] width 322 height 30
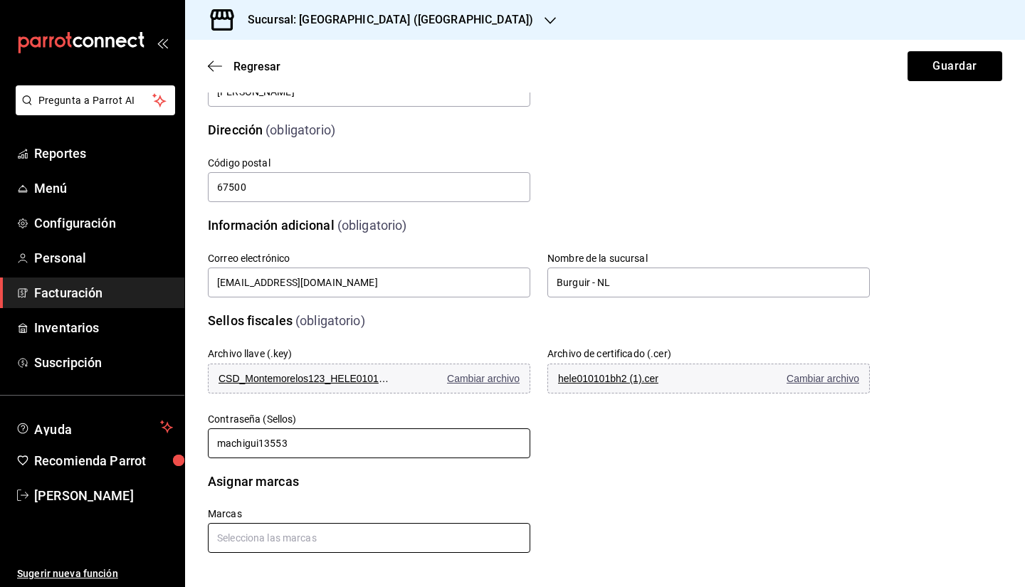
type input "machigui13553"
click at [386, 548] on input "text" at bounding box center [369, 538] width 322 height 30
click at [292, 514] on li "Burguir - NL" at bounding box center [367, 506] width 318 height 23
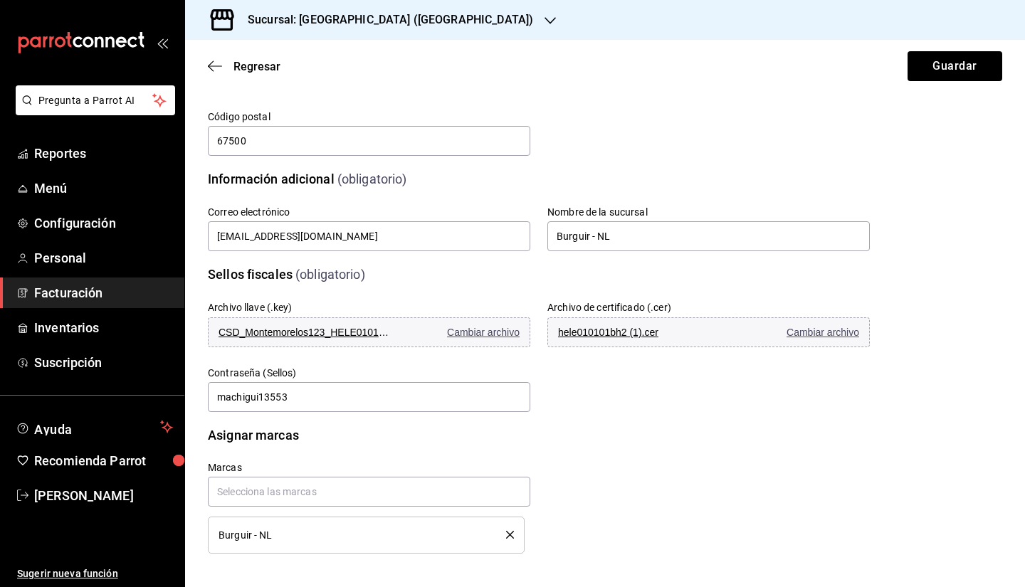
click at [930, 81] on div "Regresar Guardar" at bounding box center [605, 66] width 840 height 53
click at [944, 63] on button "Guardar" at bounding box center [954, 66] width 95 height 30
